Goal: Information Seeking & Learning: Compare options

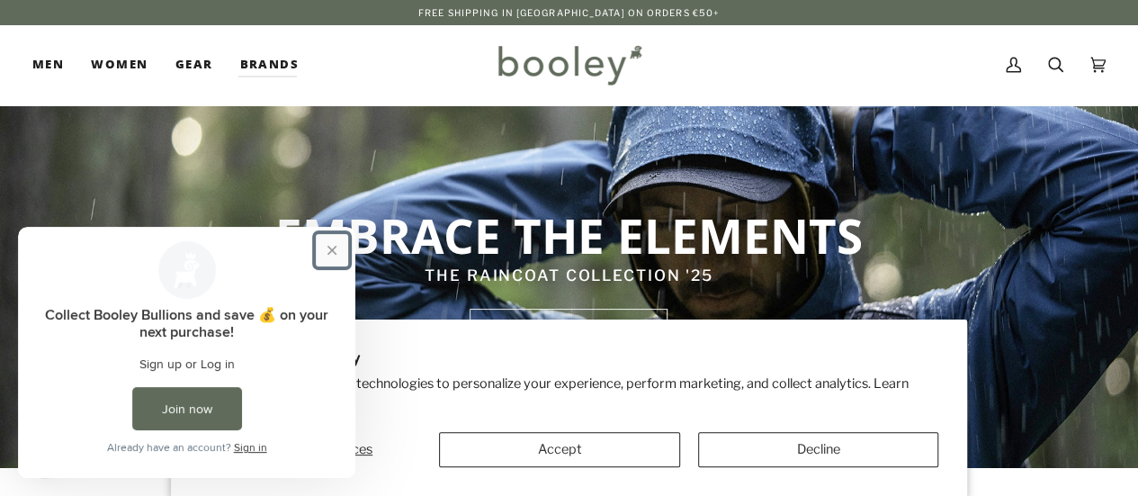
click at [336, 241] on button "Close prompt" at bounding box center [332, 250] width 32 height 32
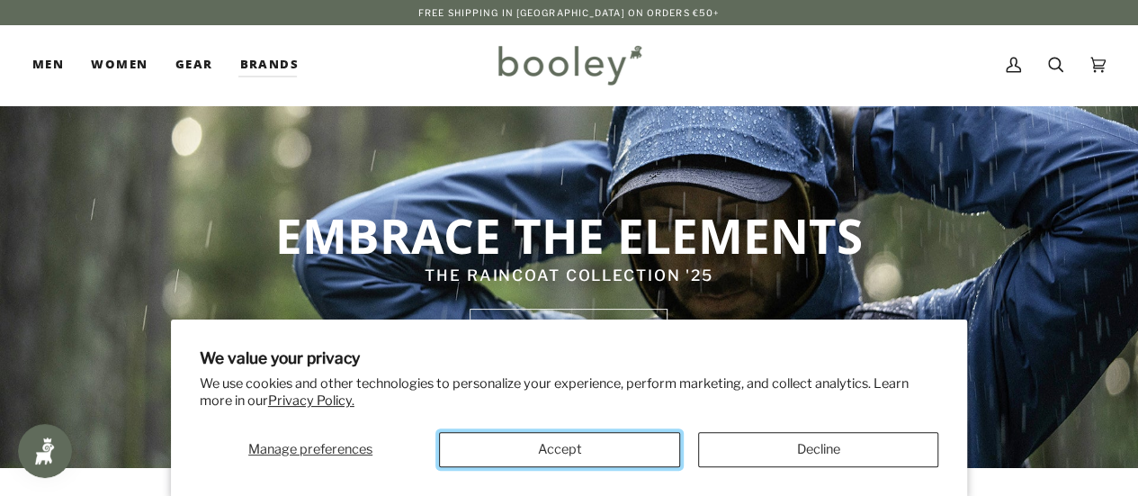
click at [545, 451] on button "Accept" at bounding box center [559, 449] width 240 height 35
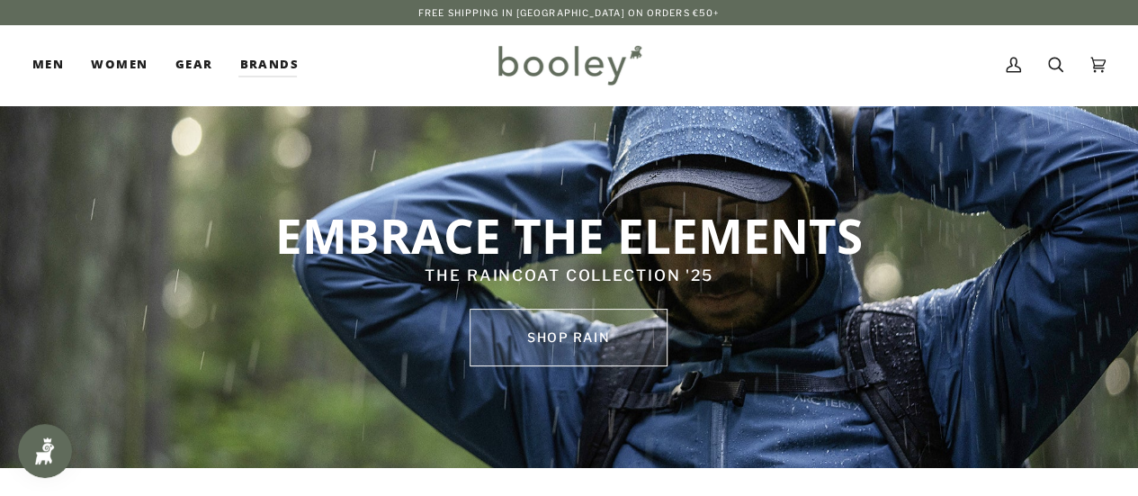
click at [586, 346] on link "SHOP rain" at bounding box center [569, 338] width 198 height 58
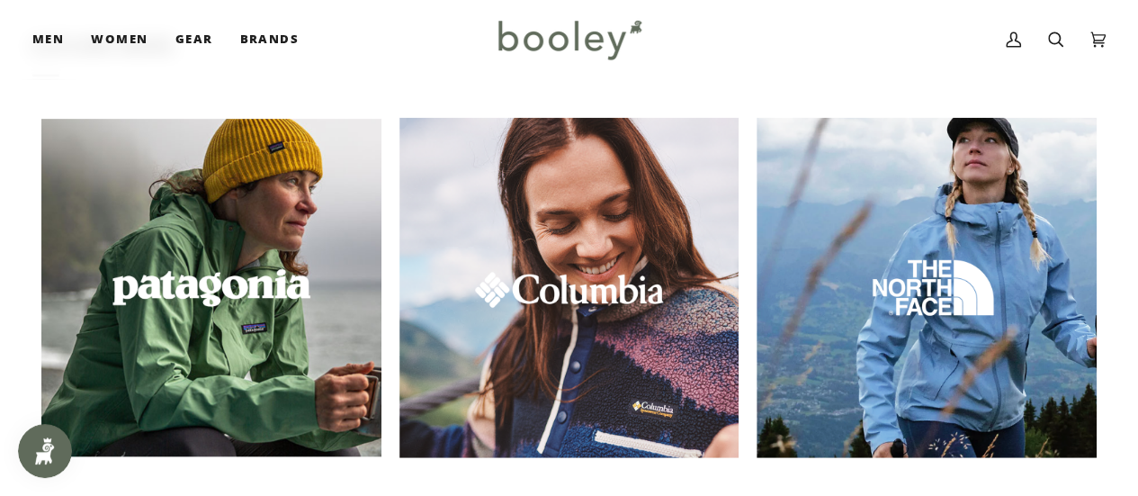
scroll to position [2153, 0]
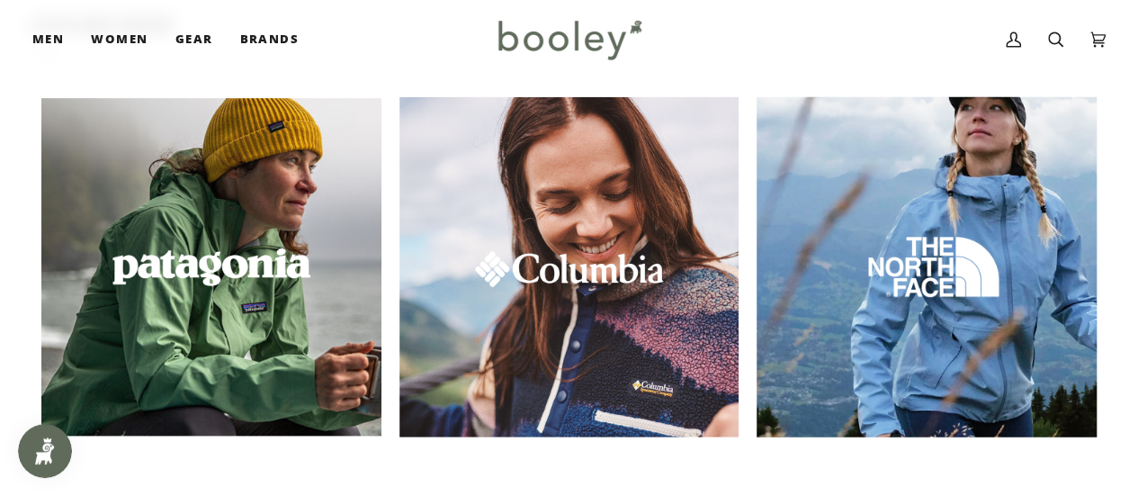
click at [970, 273] on img at bounding box center [926, 267] width 367 height 367
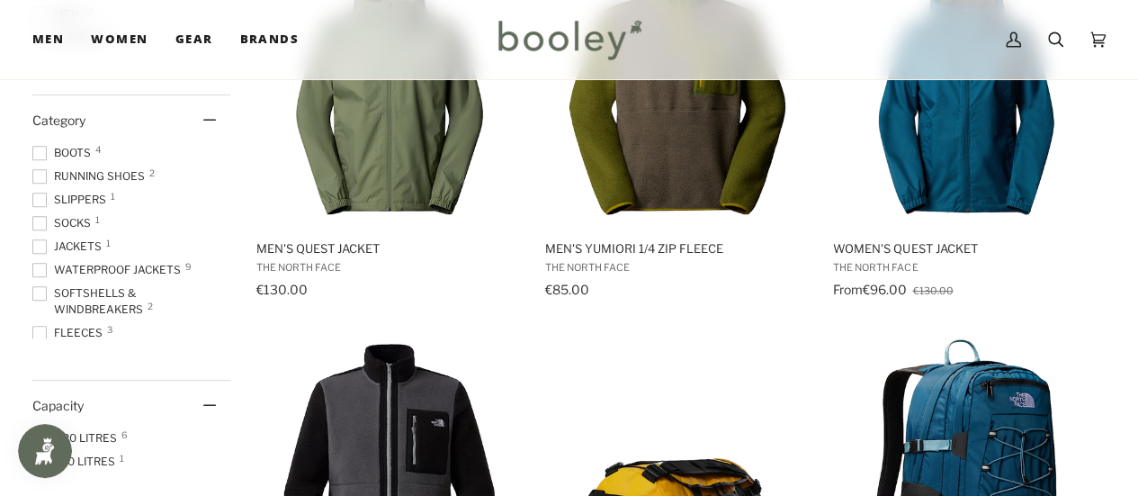
scroll to position [356, 0]
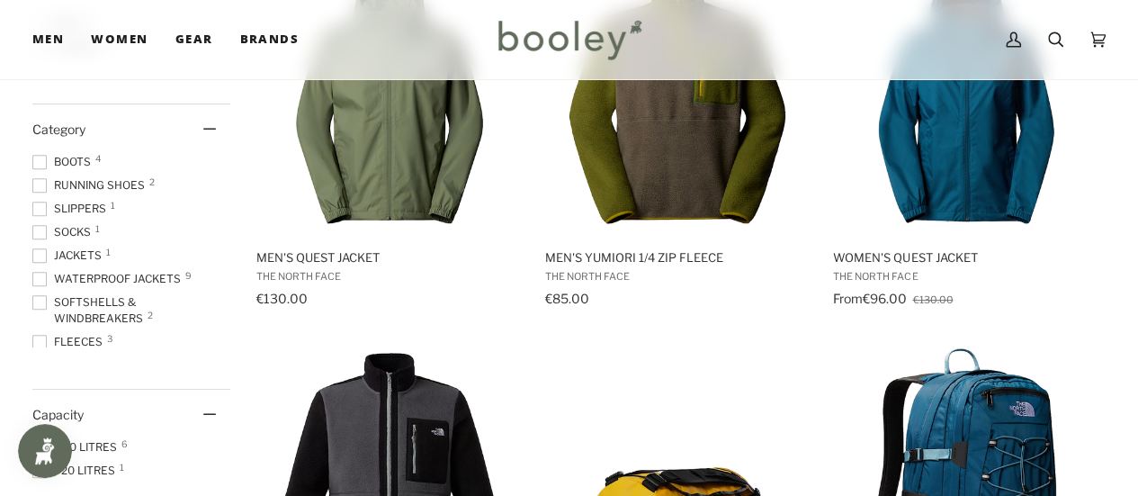
click at [40, 277] on span at bounding box center [39, 279] width 14 height 14
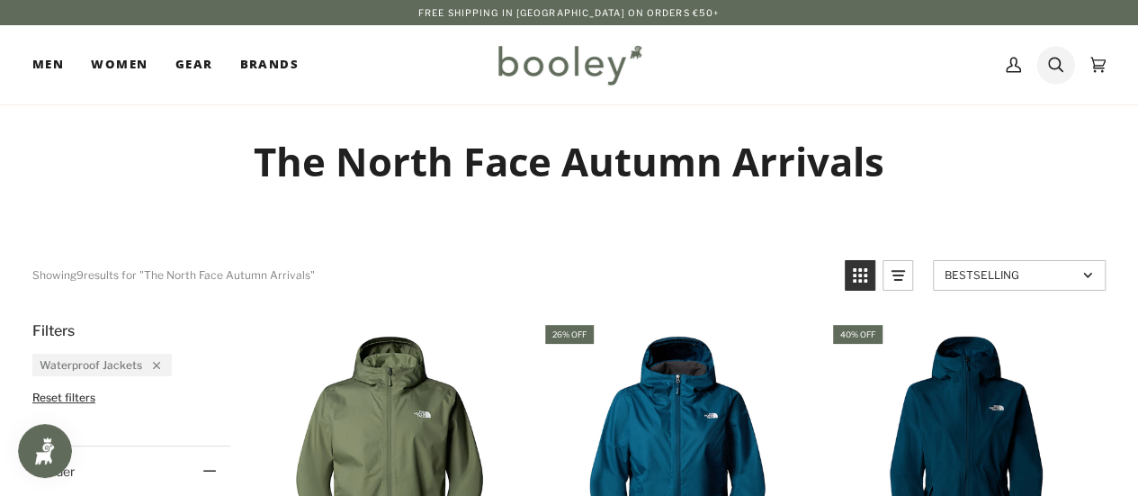
click at [1058, 66] on icon at bounding box center [1055, 65] width 15 height 15
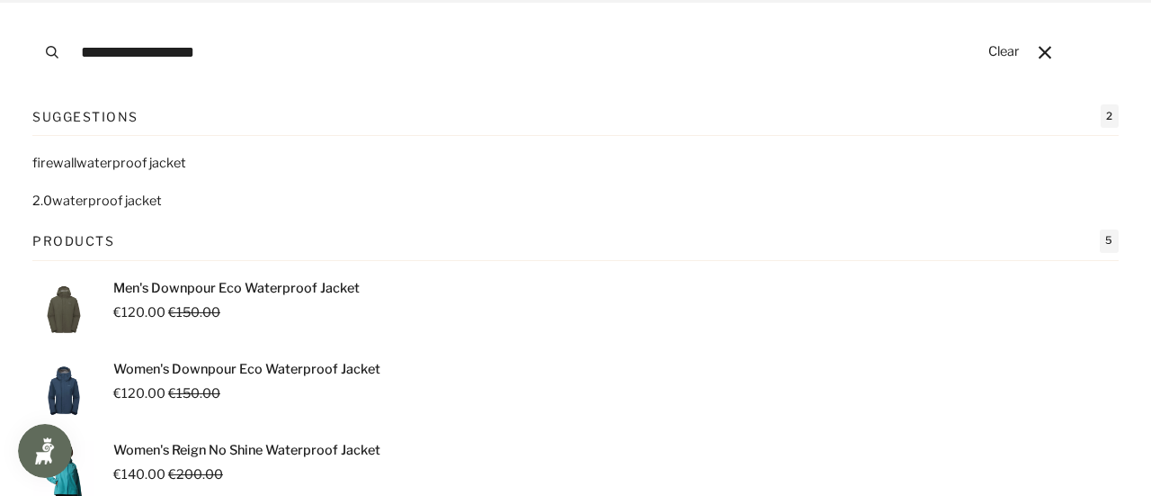
type input "**********"
click at [32, 0] on button "Search" at bounding box center [52, 52] width 40 height 104
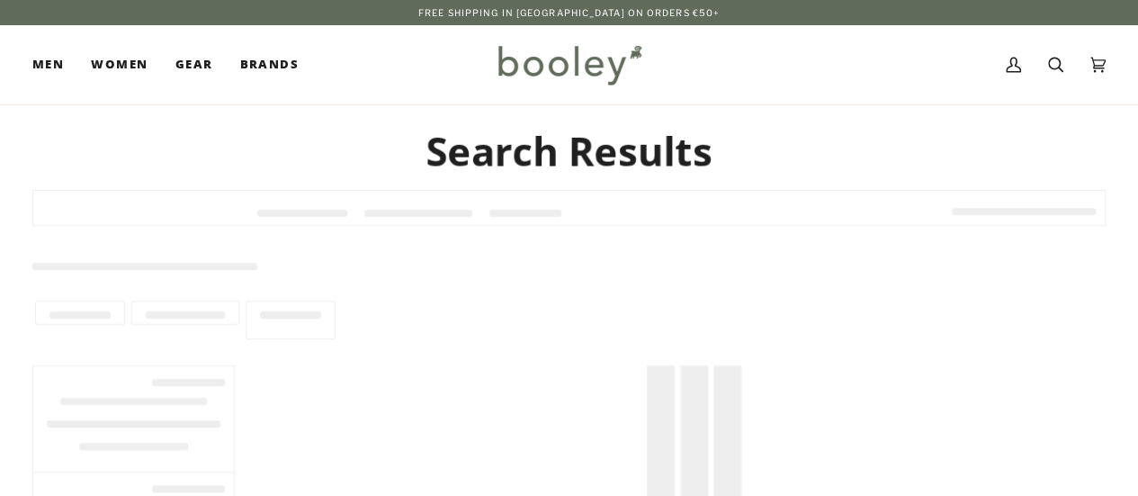
type input "**********"
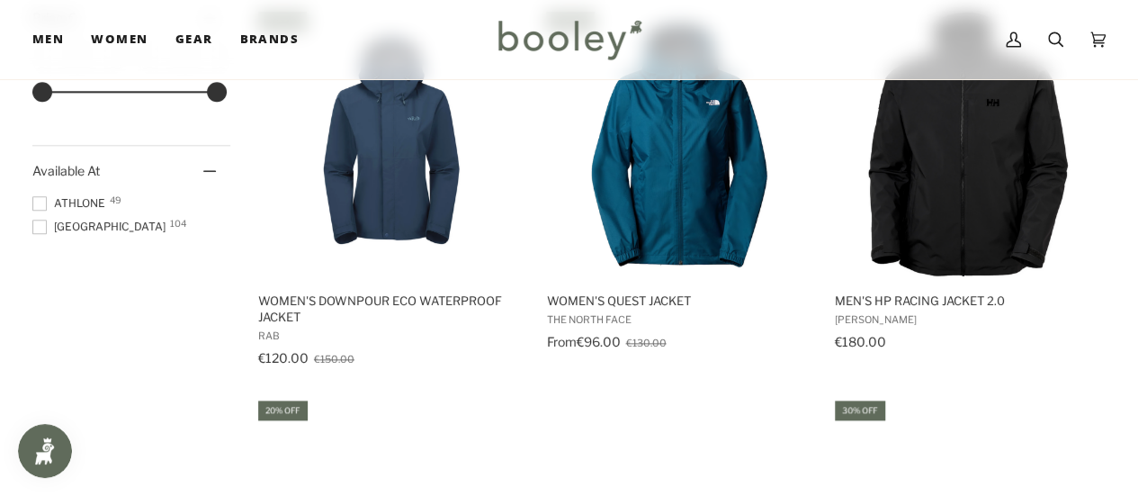
scroll to position [1076, 0]
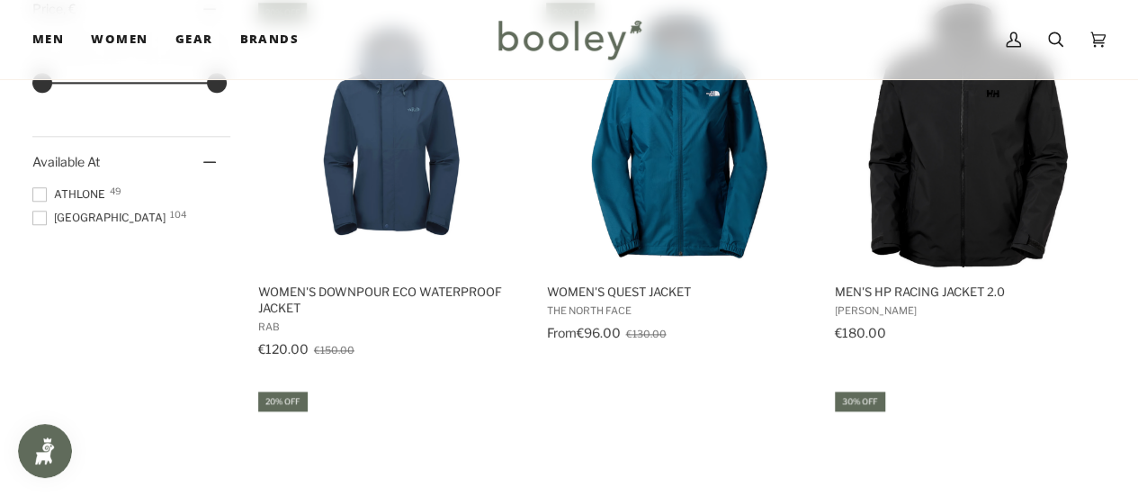
click at [43, 218] on span at bounding box center [39, 217] width 14 height 14
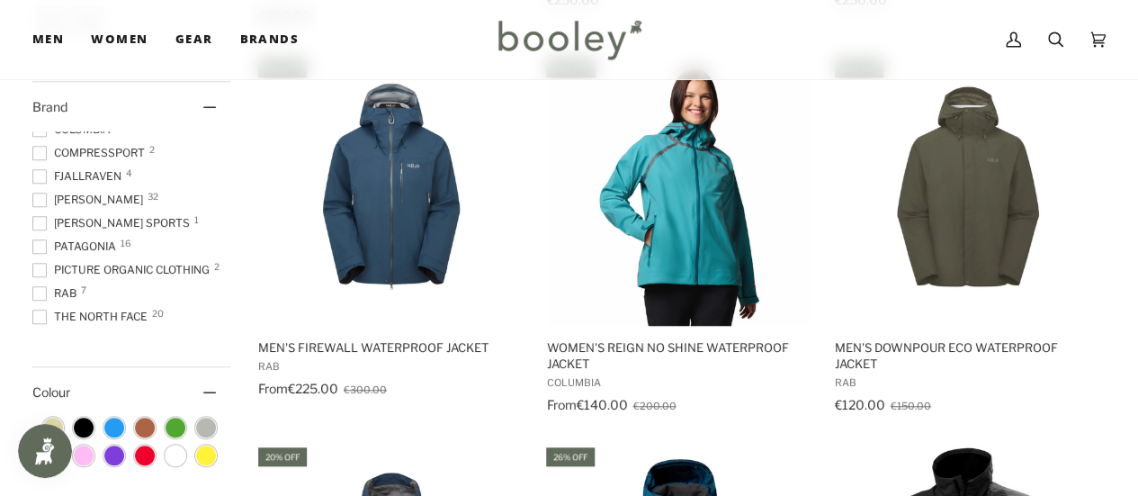
scroll to position [95, 0]
click at [42, 310] on span at bounding box center [39, 316] width 14 height 14
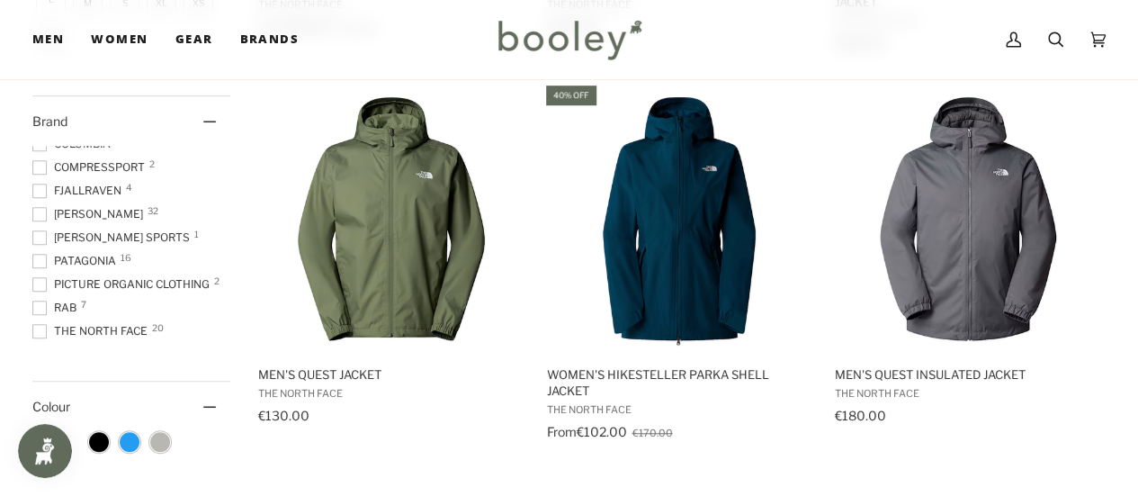
scroll to position [601, 0]
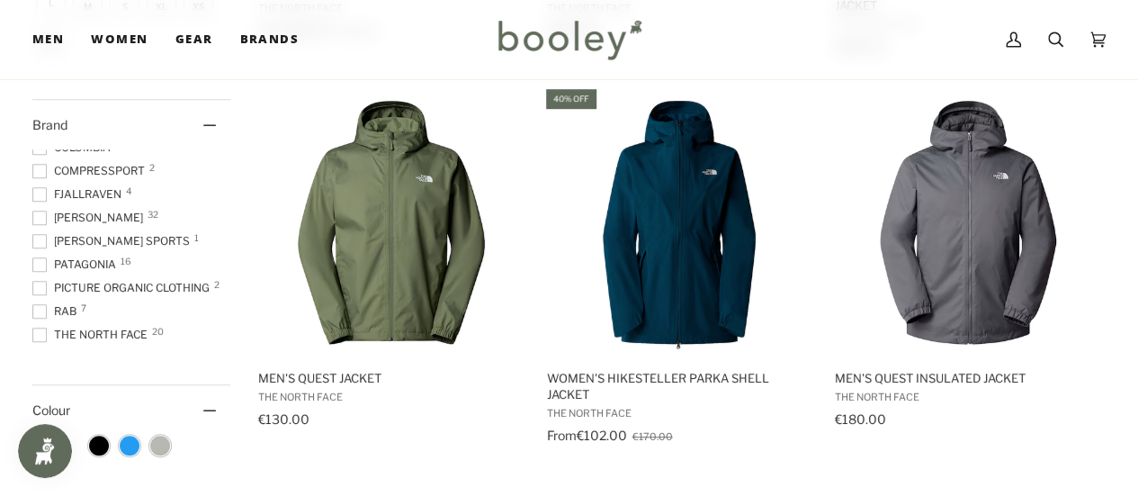
click at [43, 336] on span at bounding box center [39, 334] width 14 height 14
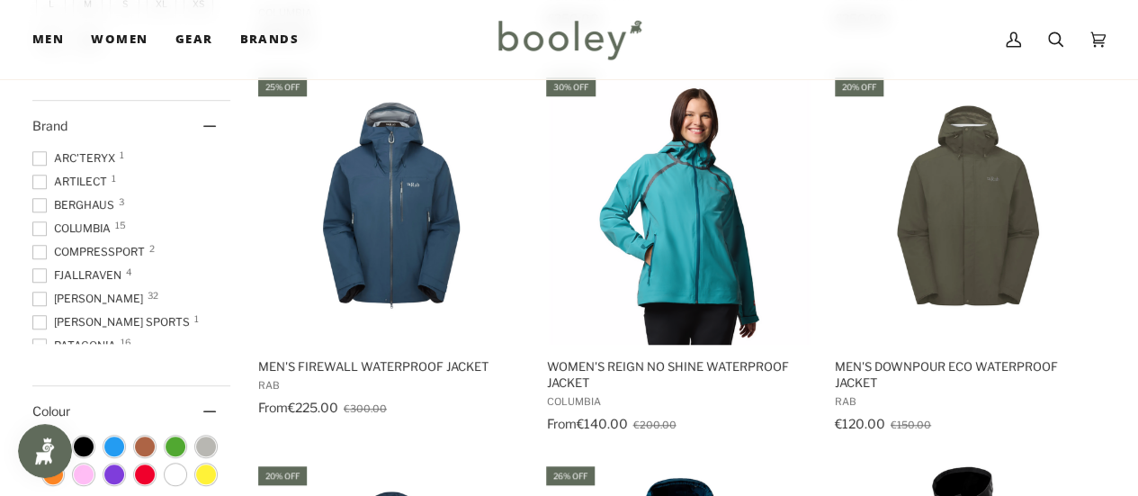
scroll to position [590, 0]
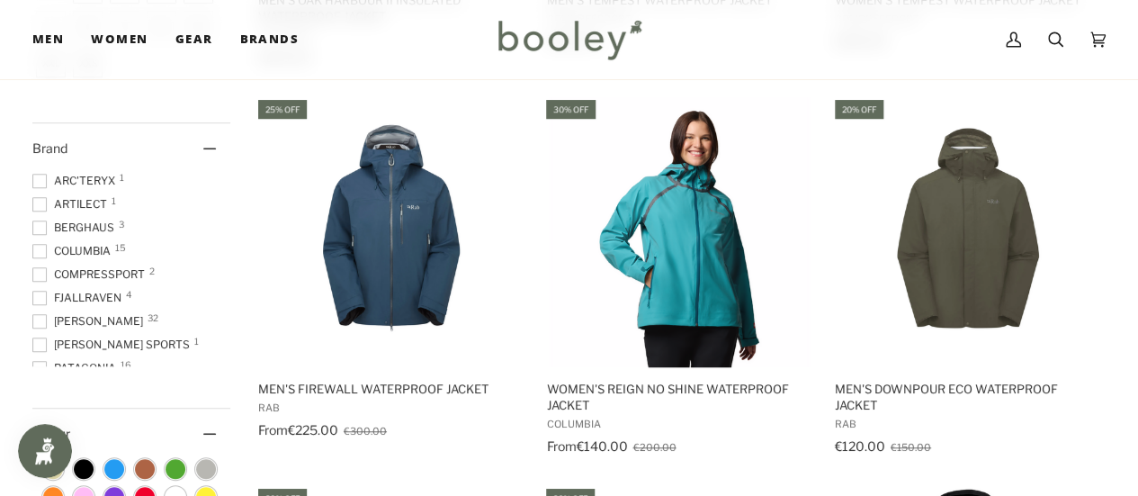
click at [43, 176] on span at bounding box center [39, 181] width 14 height 14
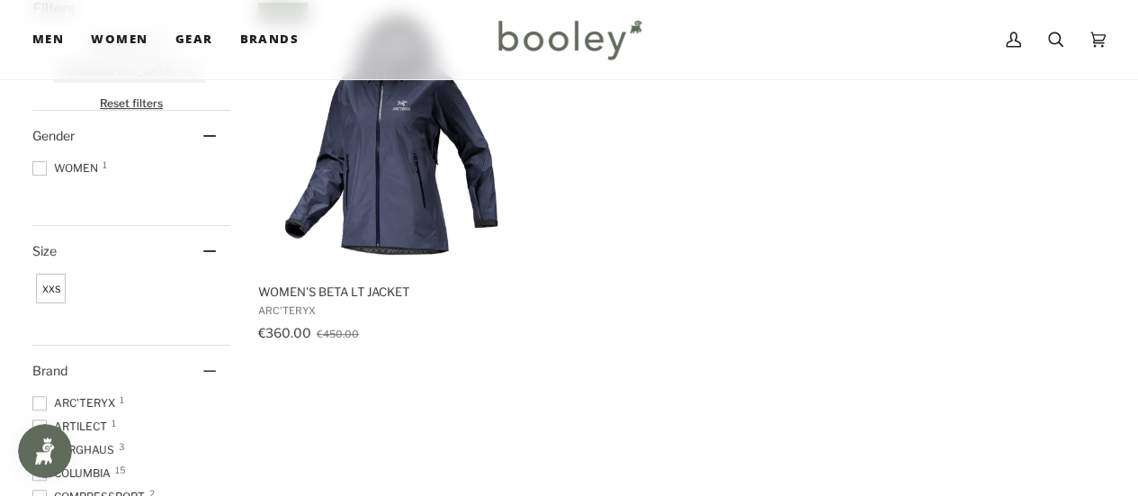
scroll to position [315, 0]
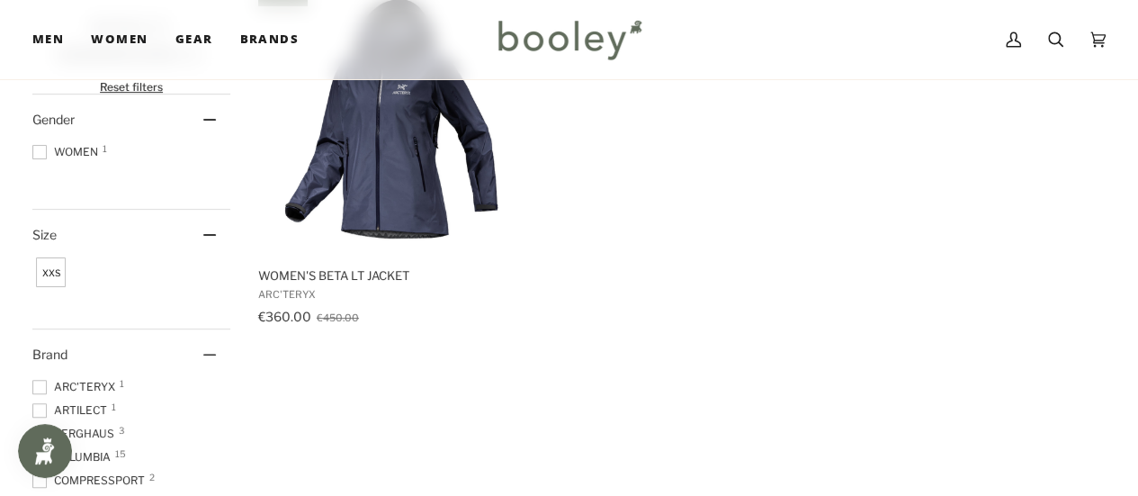
click at [40, 380] on span at bounding box center [39, 387] width 14 height 14
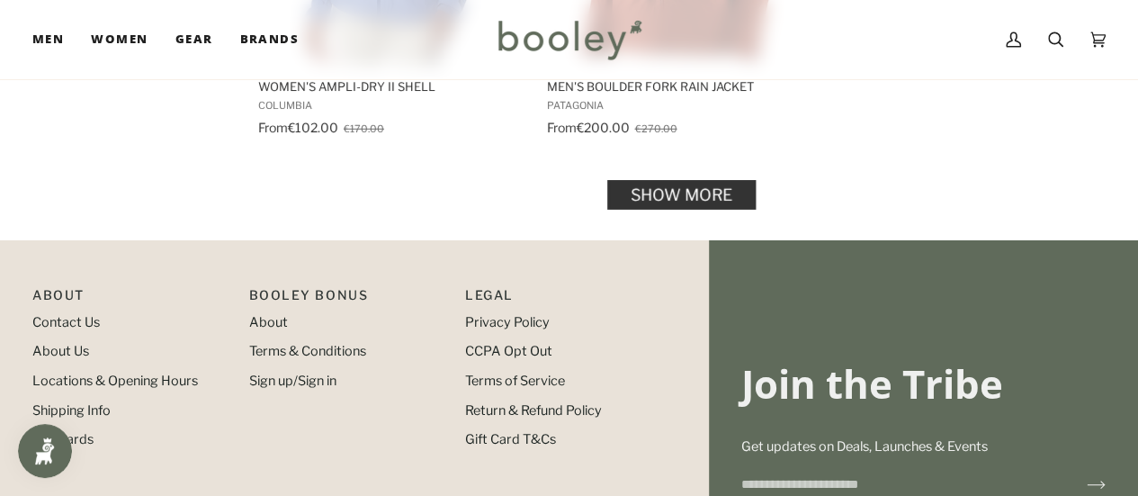
scroll to position [2781, 0]
